Goal: Task Accomplishment & Management: Use online tool/utility

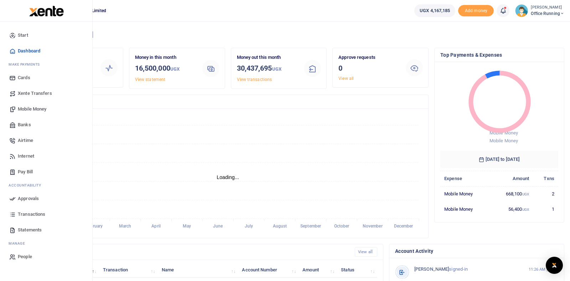
click at [31, 107] on span "Mobile Money" at bounding box center [32, 108] width 28 height 7
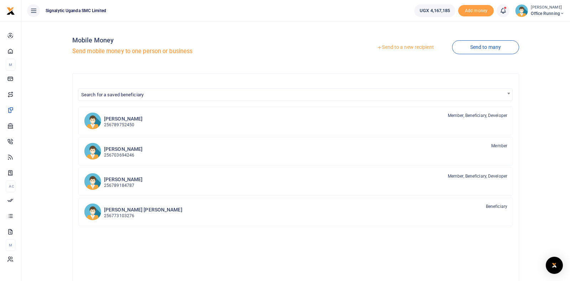
click at [415, 48] on link "Send to a new recipient" at bounding box center [405, 47] width 93 height 13
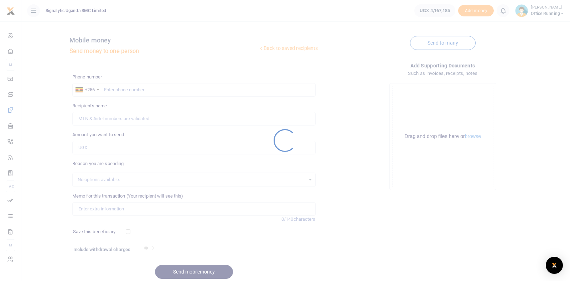
click at [178, 93] on div at bounding box center [285, 140] width 570 height 281
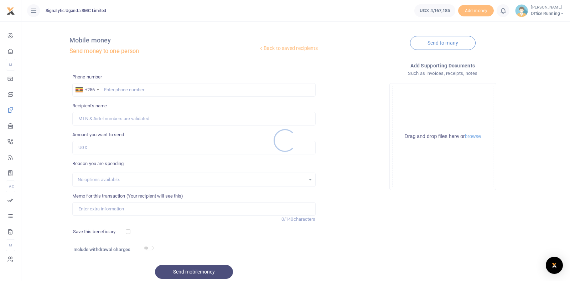
click at [174, 89] on div at bounding box center [285, 140] width 570 height 281
click at [162, 89] on div at bounding box center [285, 140] width 570 height 281
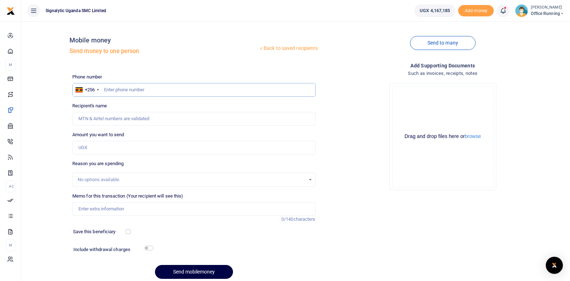
click at [150, 89] on input "text" at bounding box center [193, 90] width 243 height 14
paste input "0774859138"
type input "0774859138"
type input "[PERSON_NAME] [PERSON_NAME]"
type input "0774859138"
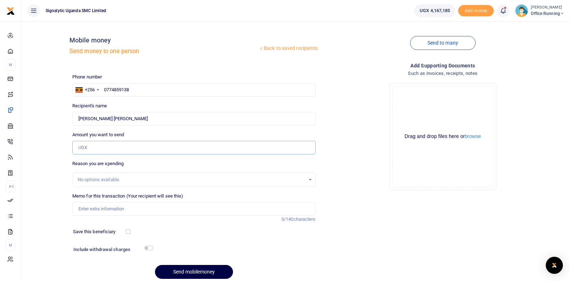
click at [110, 147] on input "Amount you want to send" at bounding box center [193, 148] width 243 height 14
type input "300,000"
click at [124, 207] on input "Memo for this transaction (Your recipient will see this)" at bounding box center [193, 209] width 243 height 14
type input "TSP"
paste input "REQSN00131"
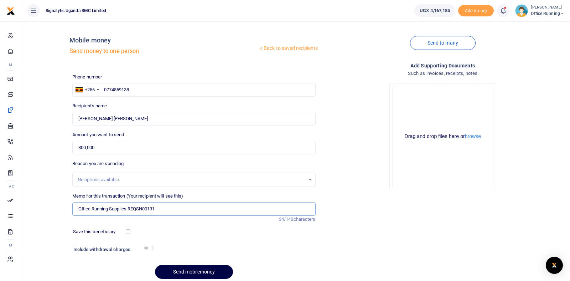
type input "Office Running Supplies REQSN00131"
click at [146, 249] on input "checkbox" at bounding box center [148, 247] width 9 height 5
checkbox input "true"
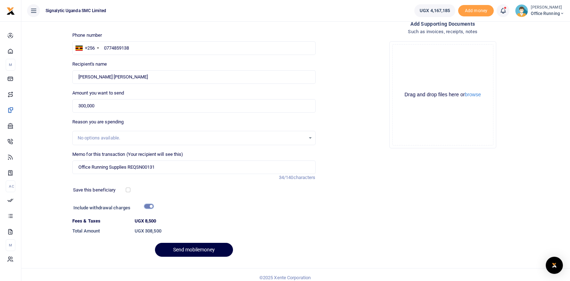
scroll to position [47, 0]
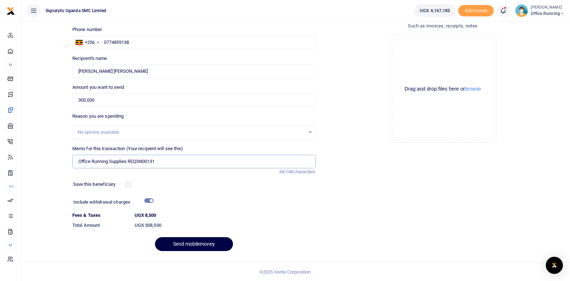
click at [127, 160] on input "Office Running Supplies REQSN00131" at bounding box center [193, 162] width 243 height 14
type input "Office Running Supplies Monthly Advance to [PERSON_NAME] REQSN00131"
click at [149, 200] on input "checkbox" at bounding box center [148, 200] width 9 height 5
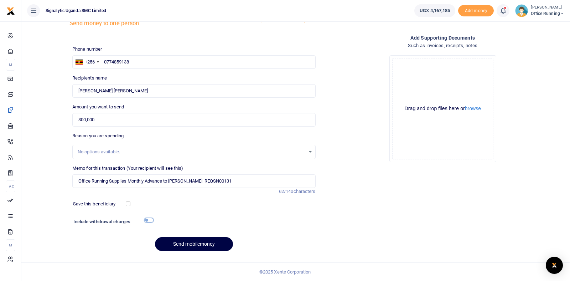
click at [149, 219] on input "checkbox" at bounding box center [148, 220] width 9 height 5
checkbox input "true"
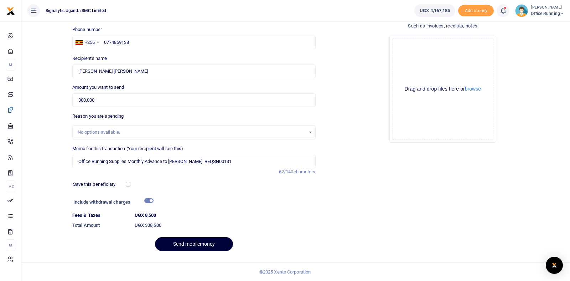
click at [178, 245] on button "Send mobilemoney" at bounding box center [194, 244] width 78 height 14
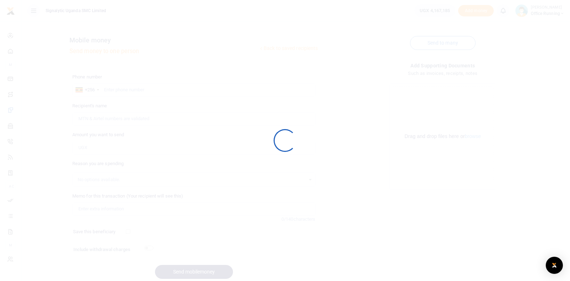
scroll to position [28, 0]
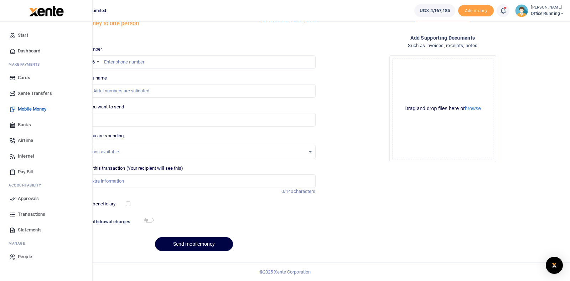
click at [29, 200] on span "Approvals" at bounding box center [28, 198] width 21 height 7
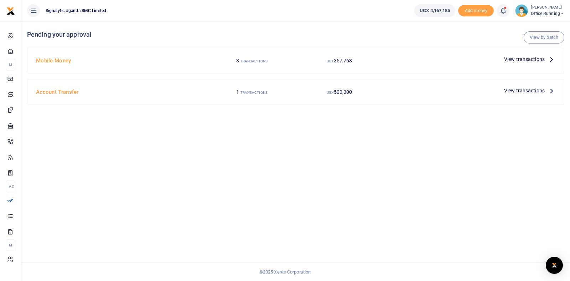
click at [316, 72] on div "Mobile Money 3 TRANSACTIONS UGX 357,768 View transactions" at bounding box center [295, 60] width 536 height 25
click at [244, 60] on small "TRANSACTIONS" at bounding box center [253, 61] width 27 height 4
click at [64, 61] on h4 "Mobile Money" at bounding box center [120, 61] width 169 height 8
click at [525, 61] on span "View transactions" at bounding box center [524, 59] width 41 height 8
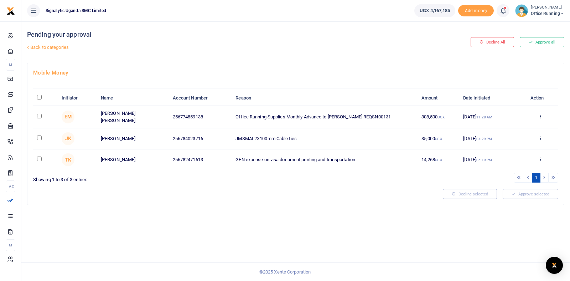
click at [543, 118] on div "Approve Decline Details" at bounding box center [540, 116] width 28 height 7
click at [540, 116] on icon at bounding box center [540, 116] width 5 height 5
click at [511, 129] on link "Approve" at bounding box center [514, 127] width 56 height 10
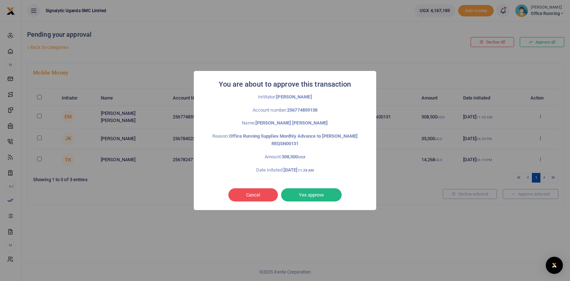
click at [304, 187] on div "Cancel No Yes approve" at bounding box center [285, 194] width 168 height 16
click at [312, 197] on button "Yes approve" at bounding box center [311, 195] width 61 height 14
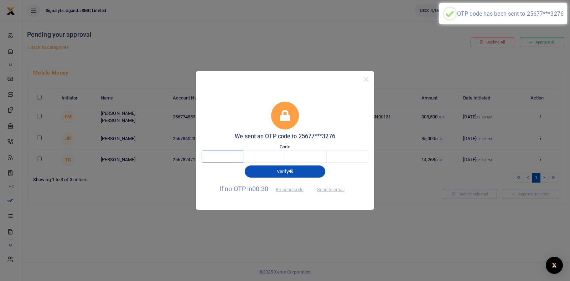
click at [223, 153] on input "text" at bounding box center [223, 156] width 42 height 12
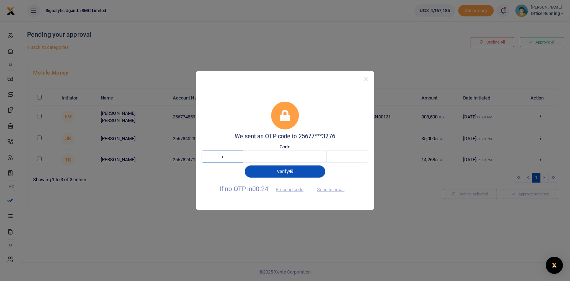
type input "5"
type input "8"
type input "7"
type input "9"
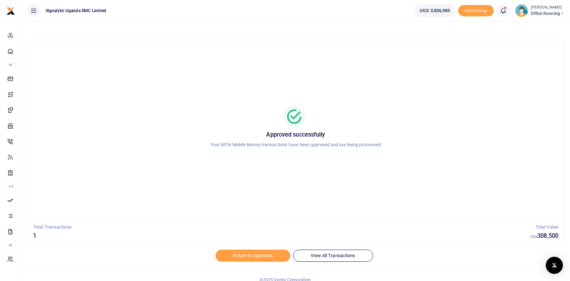
click at [344, 256] on link "View All Transactions" at bounding box center [332, 255] width 79 height 12
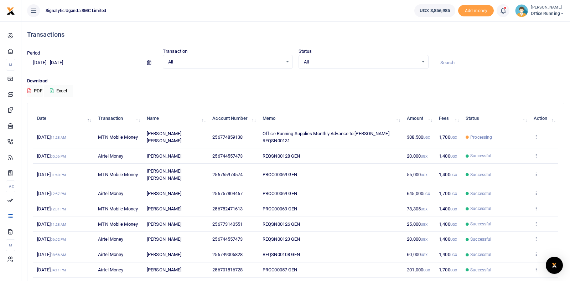
click at [539, 142] on td "View details Send again" at bounding box center [544, 137] width 28 height 22
click at [534, 139] on icon at bounding box center [535, 136] width 5 height 5
click at [516, 151] on link "View details" at bounding box center [509, 155] width 56 height 10
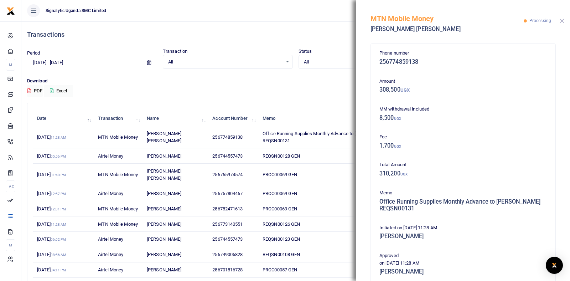
click at [562, 20] on button "Close" at bounding box center [561, 21] width 5 height 5
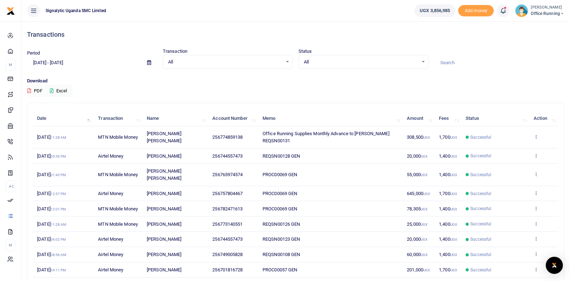
click at [536, 139] on icon at bounding box center [535, 136] width 5 height 5
click at [518, 151] on link "View details" at bounding box center [509, 155] width 56 height 10
